Goal: Task Accomplishment & Management: Manage account settings

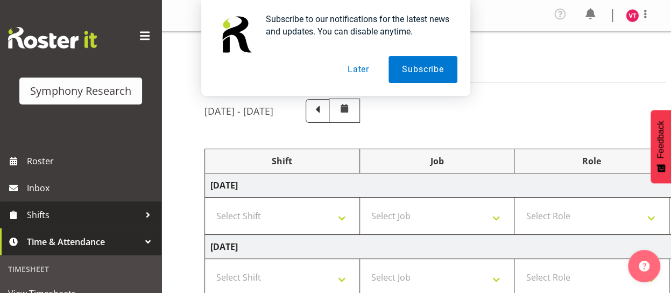
click at [100, 216] on span "Shifts" at bounding box center [83, 215] width 113 height 16
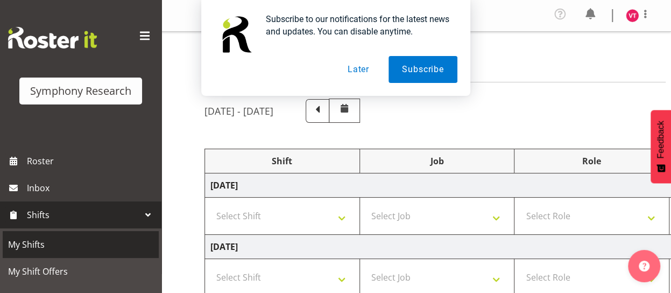
click at [84, 245] on span "My Shifts" at bounding box center [80, 244] width 145 height 16
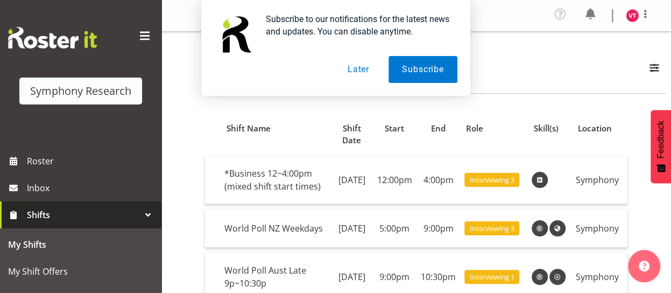
click at [365, 70] on button "Later" at bounding box center [358, 69] width 48 height 27
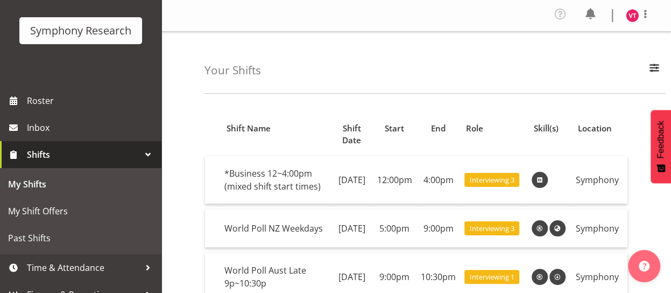
scroll to position [75, 0]
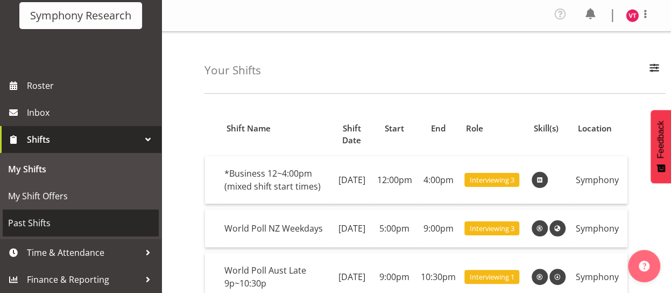
click at [47, 222] on span "Past Shifts" at bounding box center [80, 223] width 145 height 16
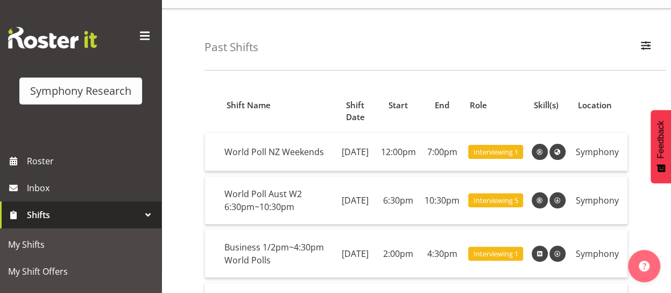
scroll to position [17, 0]
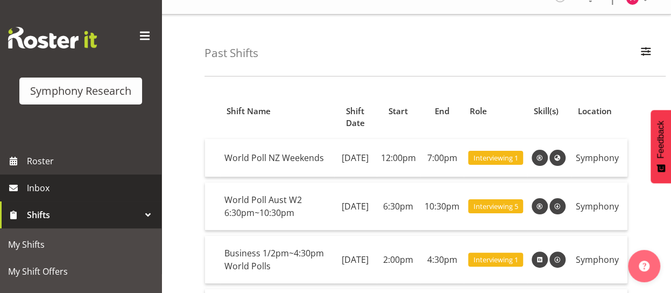
click at [50, 189] on span "Inbox" at bounding box center [91, 188] width 129 height 16
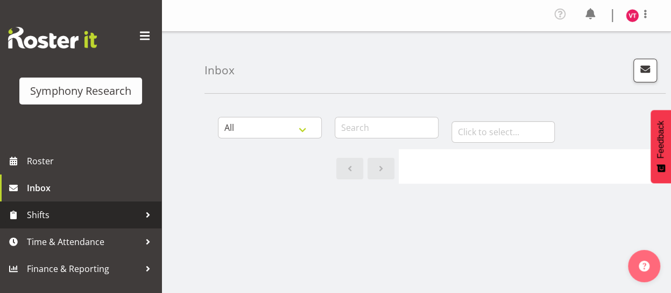
click at [56, 217] on span "Shifts" at bounding box center [83, 215] width 113 height 16
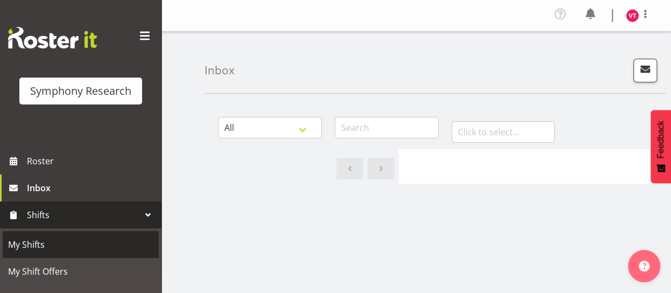
click at [56, 246] on span "My Shifts" at bounding box center [80, 244] width 145 height 16
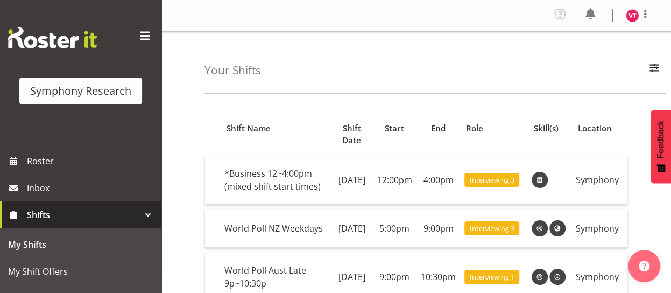
click at [637, 45] on div "Your Shifts All Locations Do Not Use MM Symphony Day Week Month All Apply" at bounding box center [434, 63] width 461 height 62
